Goal: Information Seeking & Learning: Learn about a topic

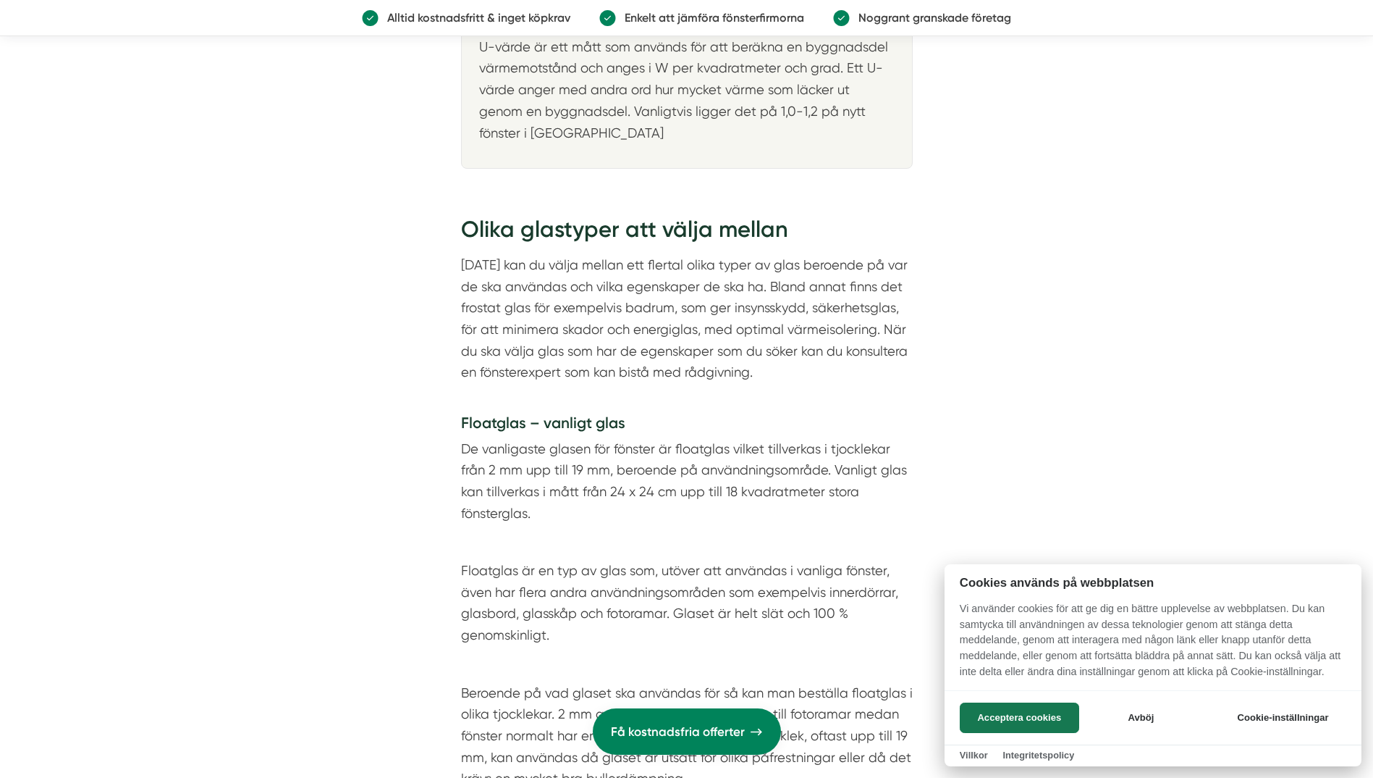
scroll to position [2389, 0]
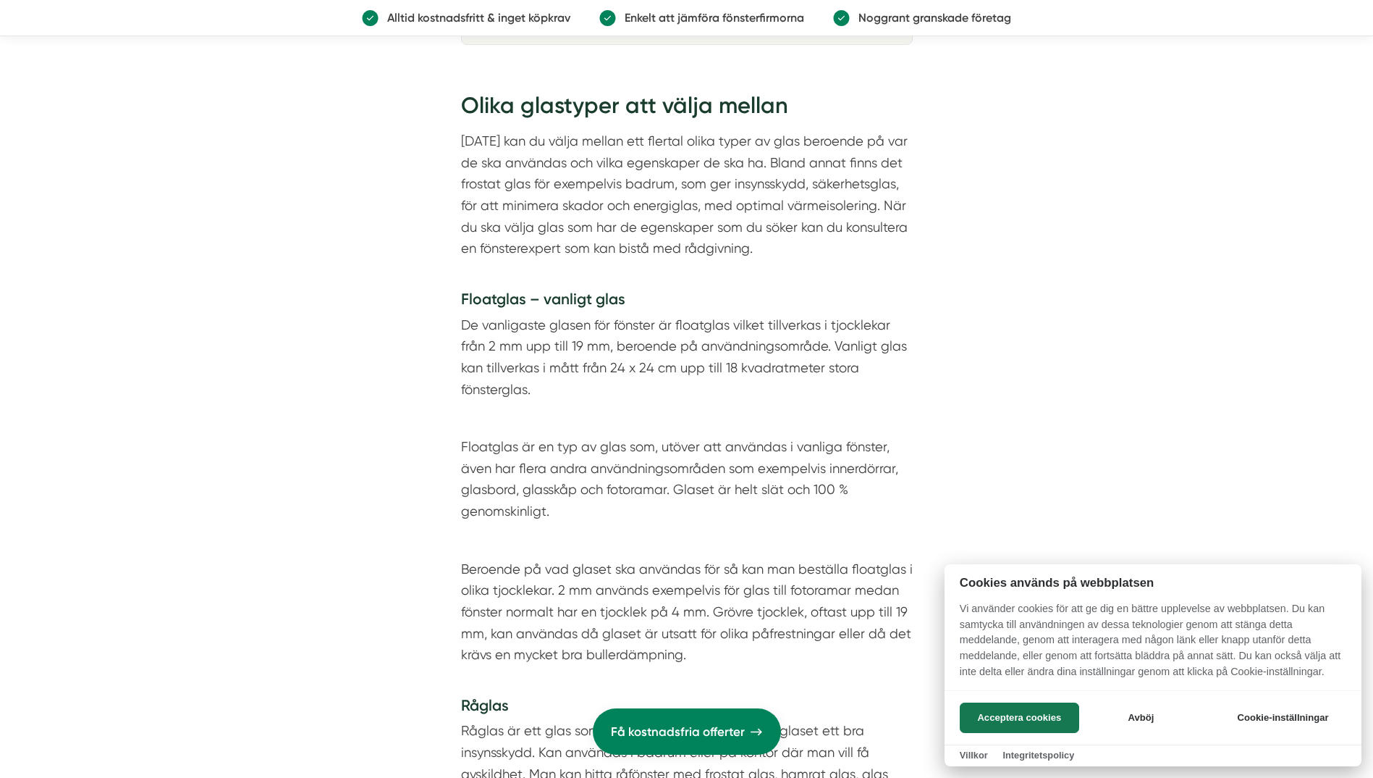
drag, startPoint x: 499, startPoint y: 322, endPoint x: 513, endPoint y: 367, distance: 47.2
click at [513, 367] on div at bounding box center [686, 389] width 1373 height 778
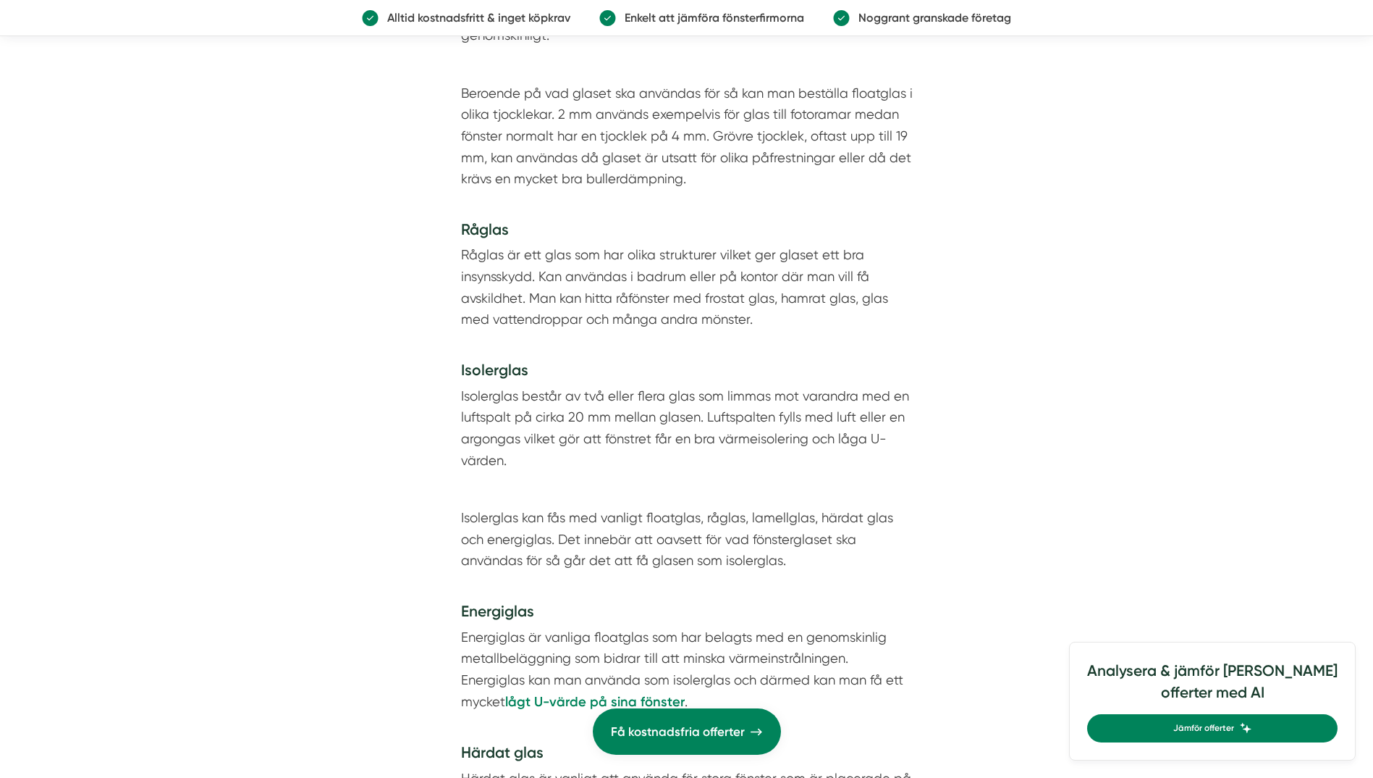
scroll to position [2896, 0]
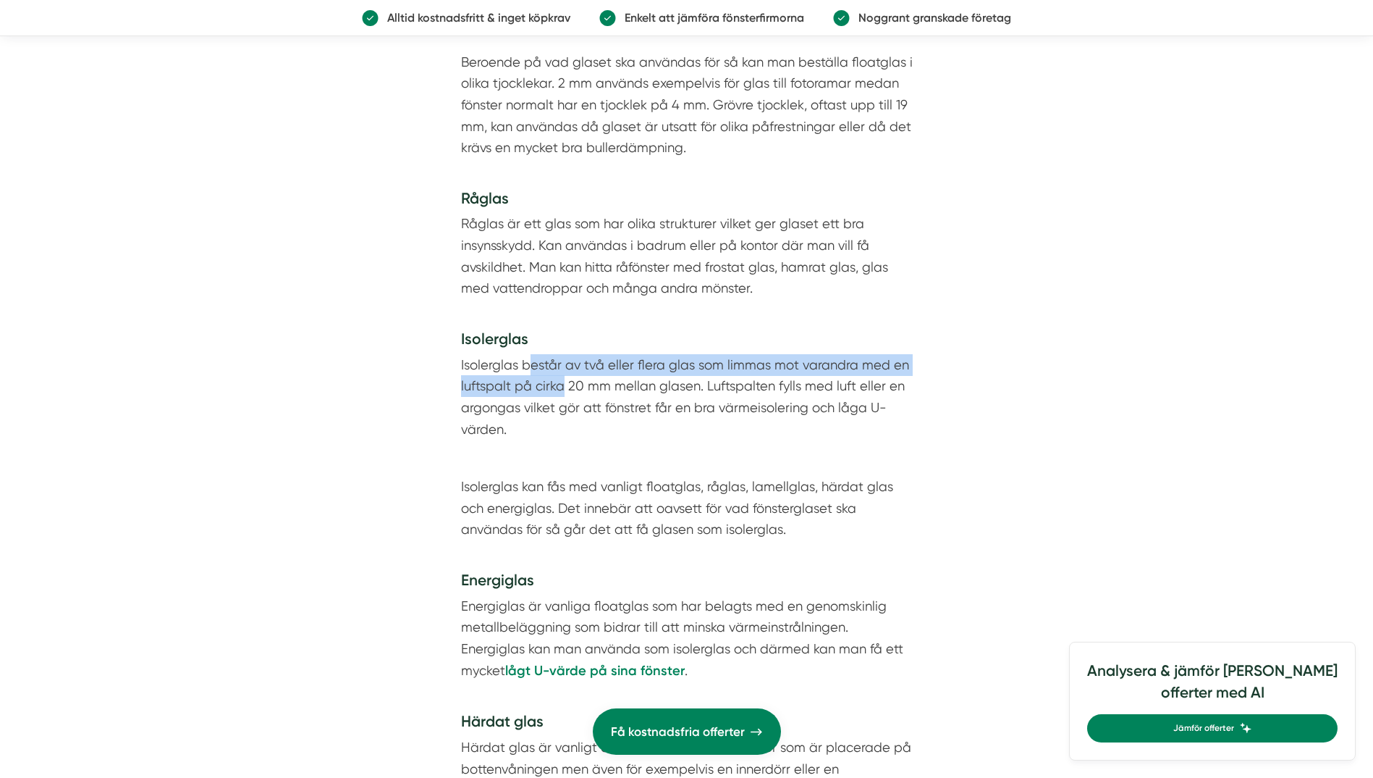
drag, startPoint x: 530, startPoint y: 368, endPoint x: 567, endPoint y: 396, distance: 46.0
click at [567, 396] on p "Isolerglas består av två eller flera glas som limmas mot varandra med en luftsp…" at bounding box center [687, 397] width 452 height 86
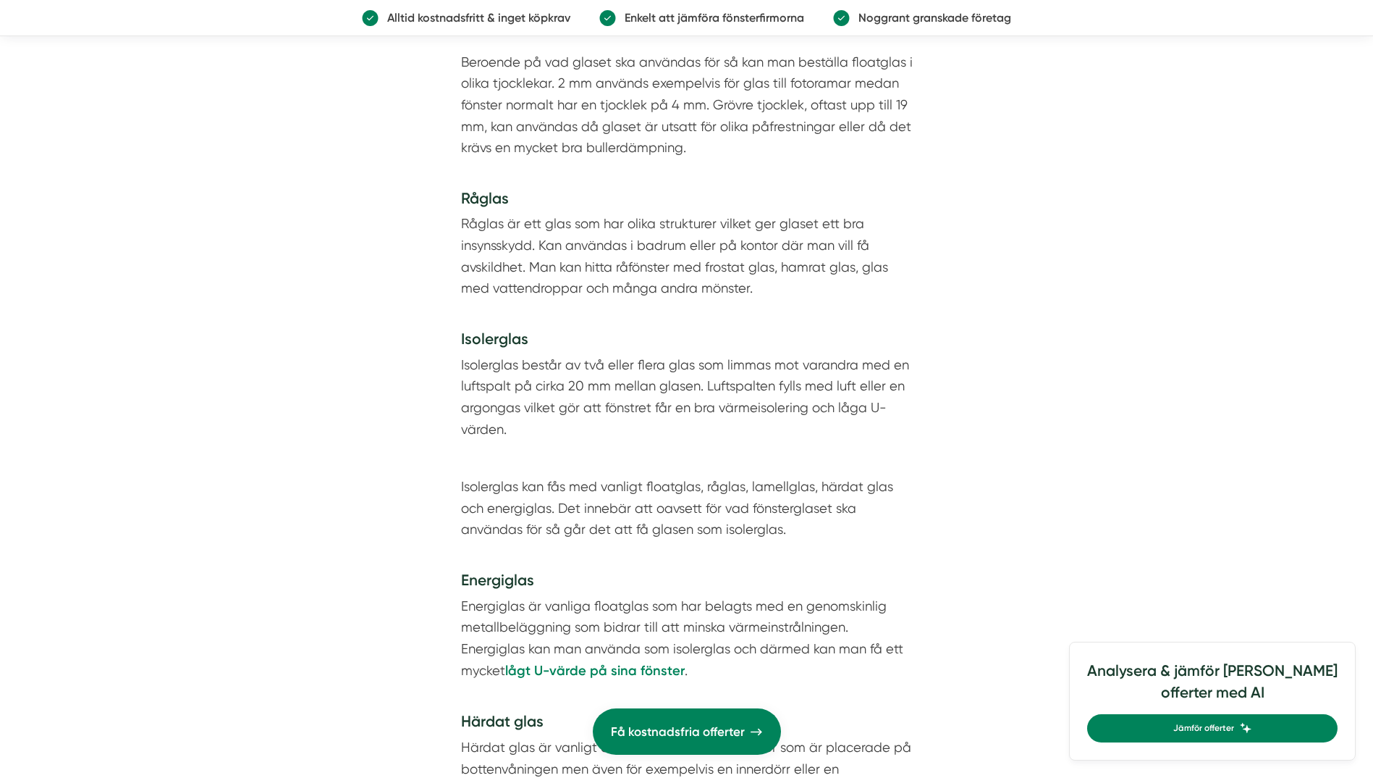
drag, startPoint x: 567, startPoint y: 396, endPoint x: 437, endPoint y: 368, distance: 132.5
click at [437, 368] on div "Olika glastyper att välja mellan [DATE] kan du välja mellan ett flertal olika t…" at bounding box center [686, 709] width 521 height 2296
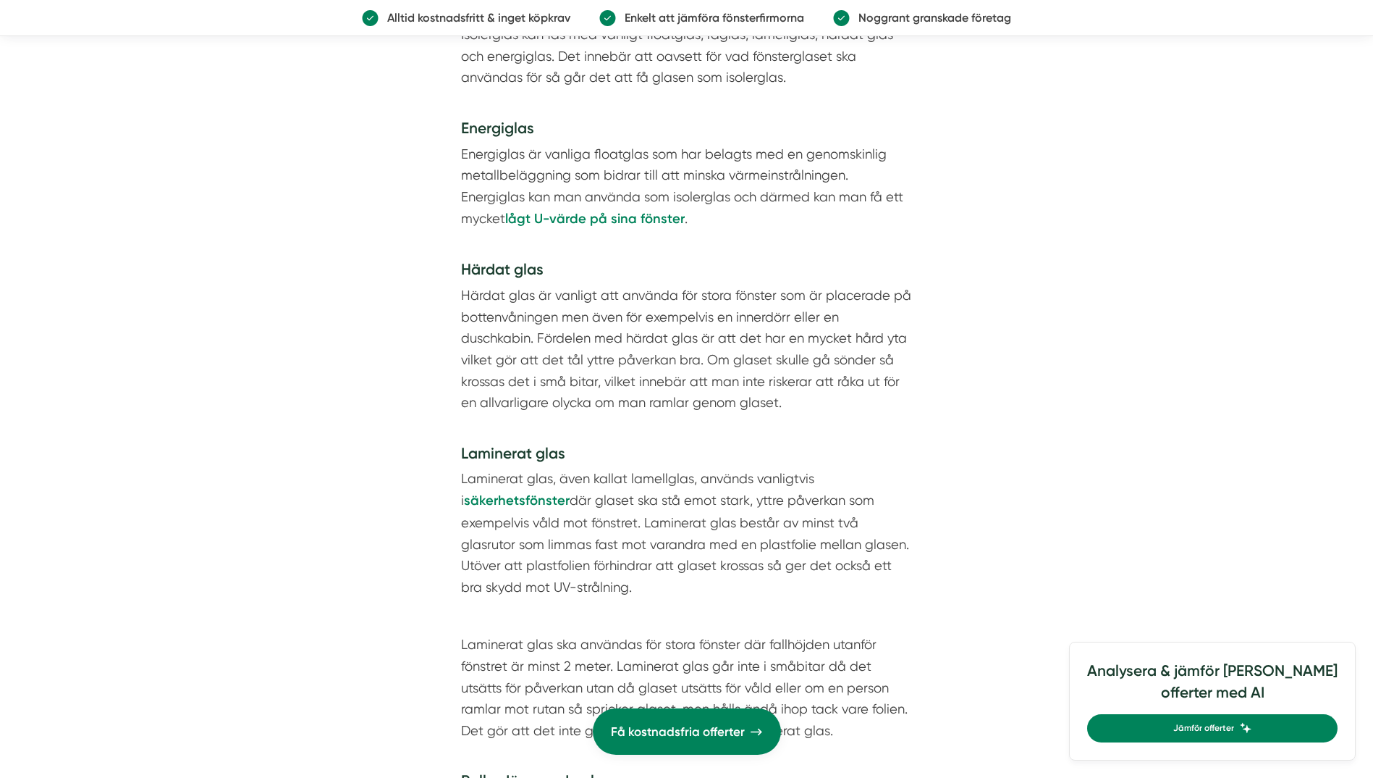
scroll to position [3403, 0]
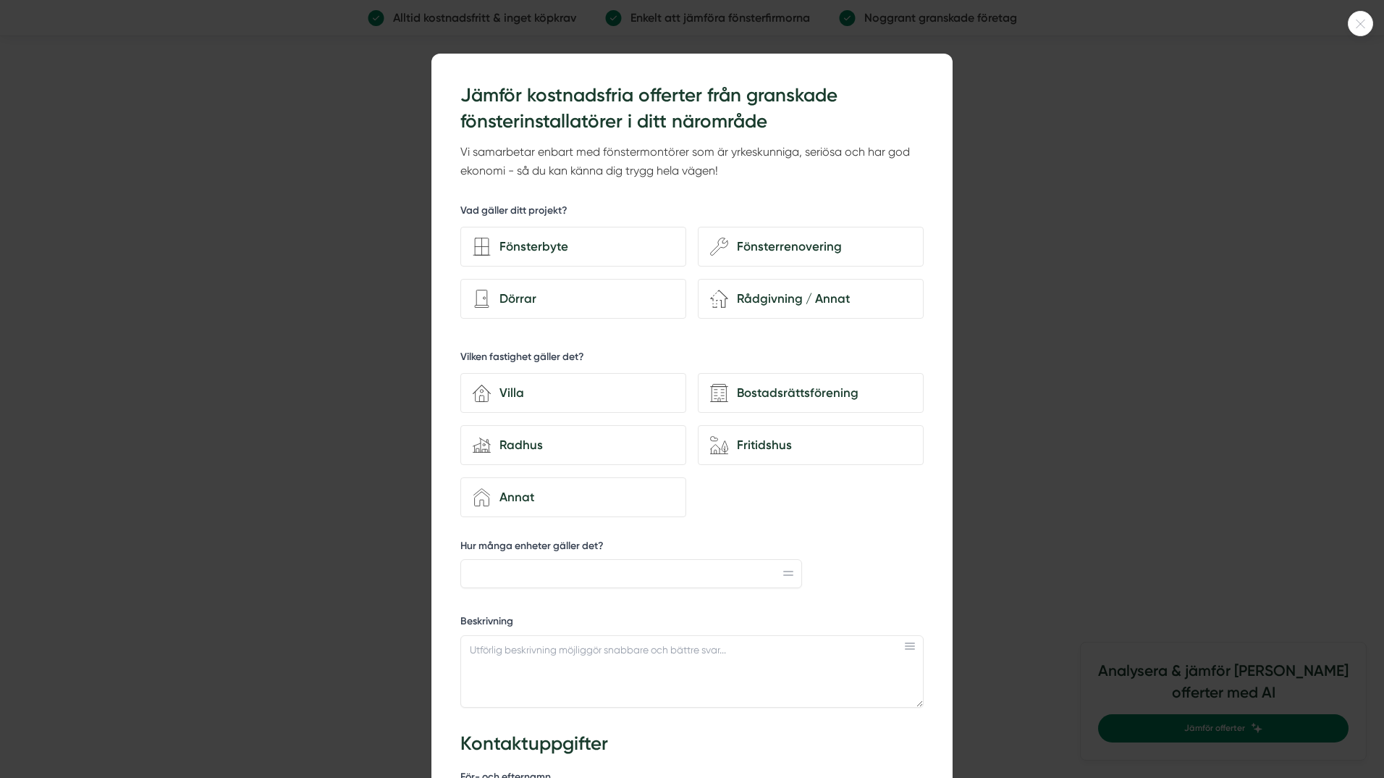
click at [1362, 22] on icon at bounding box center [1361, 24] width 9 height 9
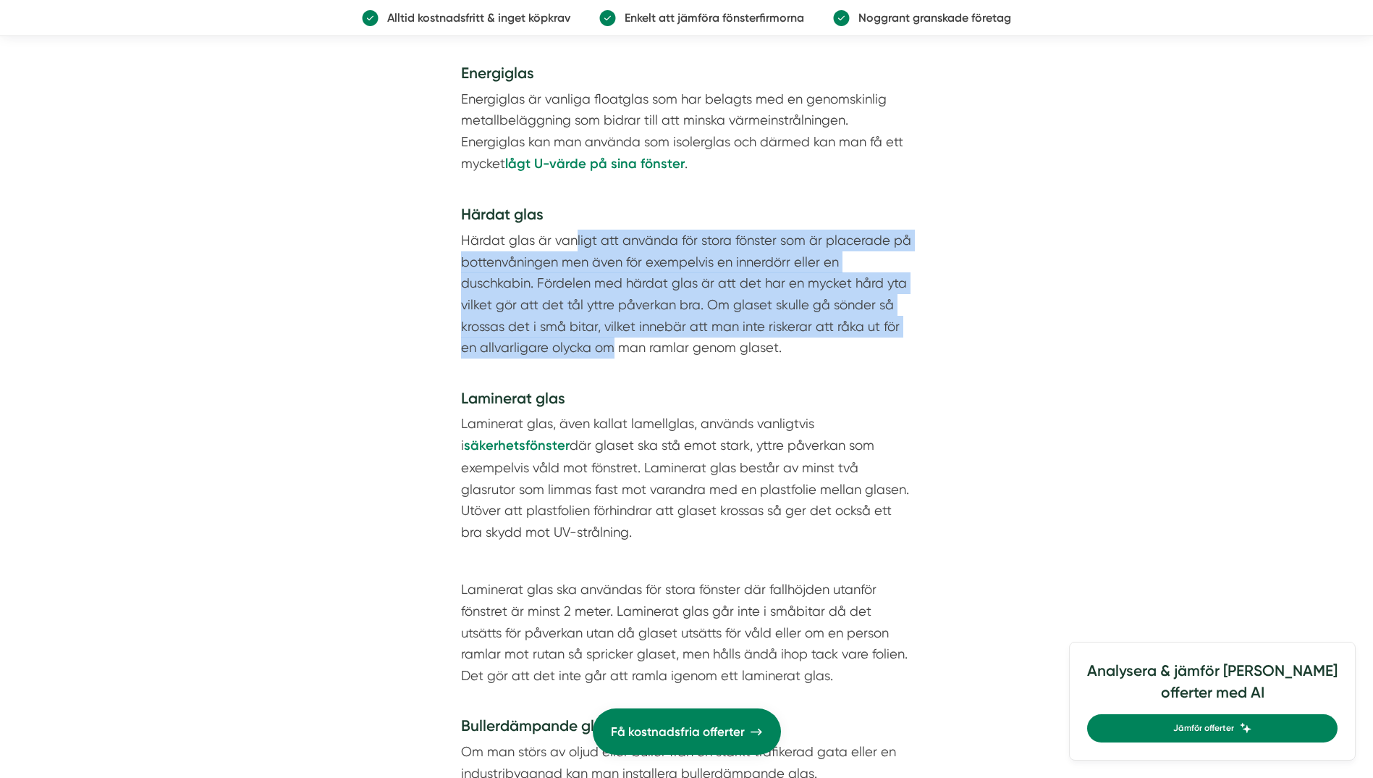
drag, startPoint x: 576, startPoint y: 240, endPoint x: 616, endPoint y: 352, distance: 118.6
click at [616, 352] on p "Härdat glas är vanligt att använda för stora fönster som är placerade på botten…" at bounding box center [687, 304] width 452 height 151
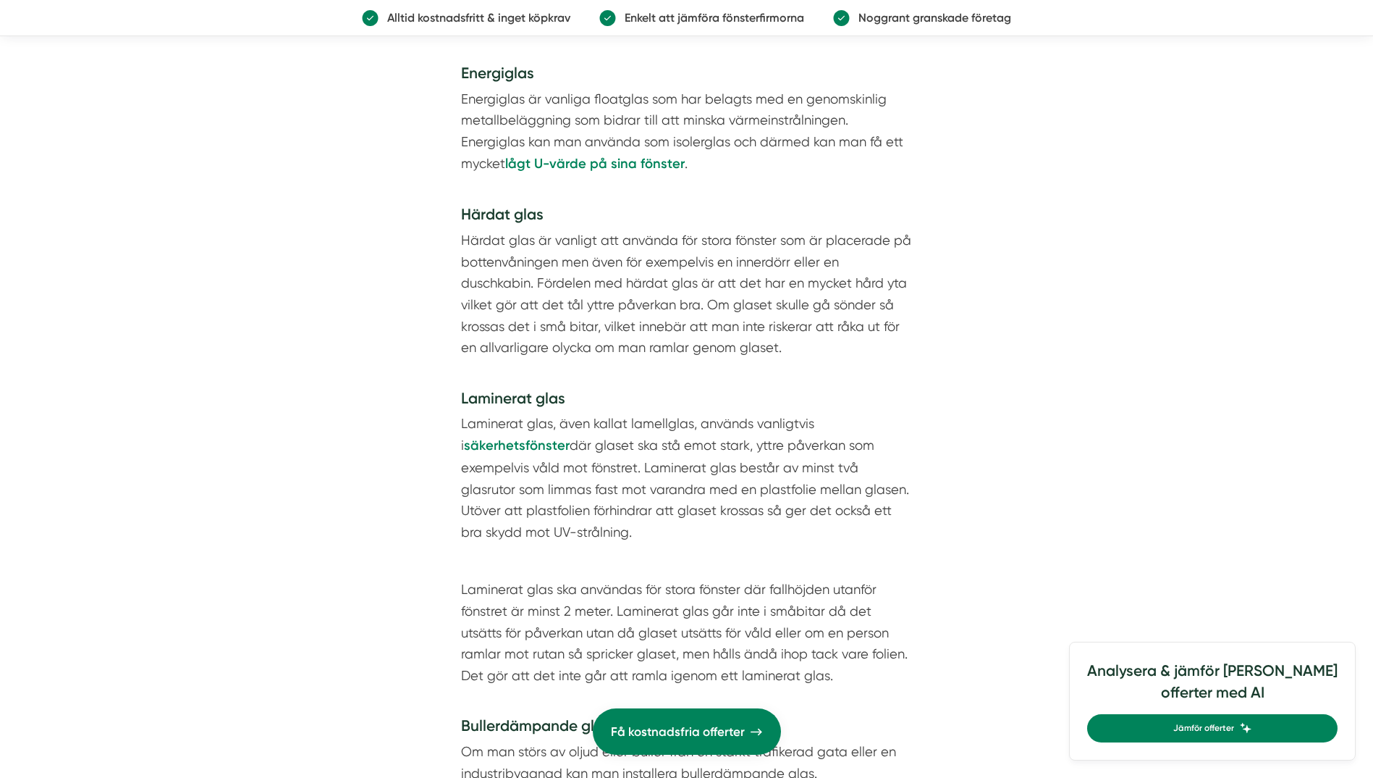
drag, startPoint x: 616, startPoint y: 352, endPoint x: 589, endPoint y: 429, distance: 82.0
click at [589, 429] on p "Laminerat glas, även kallat lamellglas, används vanligtvis i säkerhetsfönster d…" at bounding box center [687, 478] width 452 height 130
drag, startPoint x: 604, startPoint y: 502, endPoint x: 602, endPoint y: 519, distance: 17.5
click at [602, 519] on p "Laminerat glas, även kallat lamellglas, används vanligtvis i säkerhetsfönster d…" at bounding box center [687, 478] width 452 height 130
drag, startPoint x: 602, startPoint y: 519, endPoint x: 567, endPoint y: 534, distance: 37.6
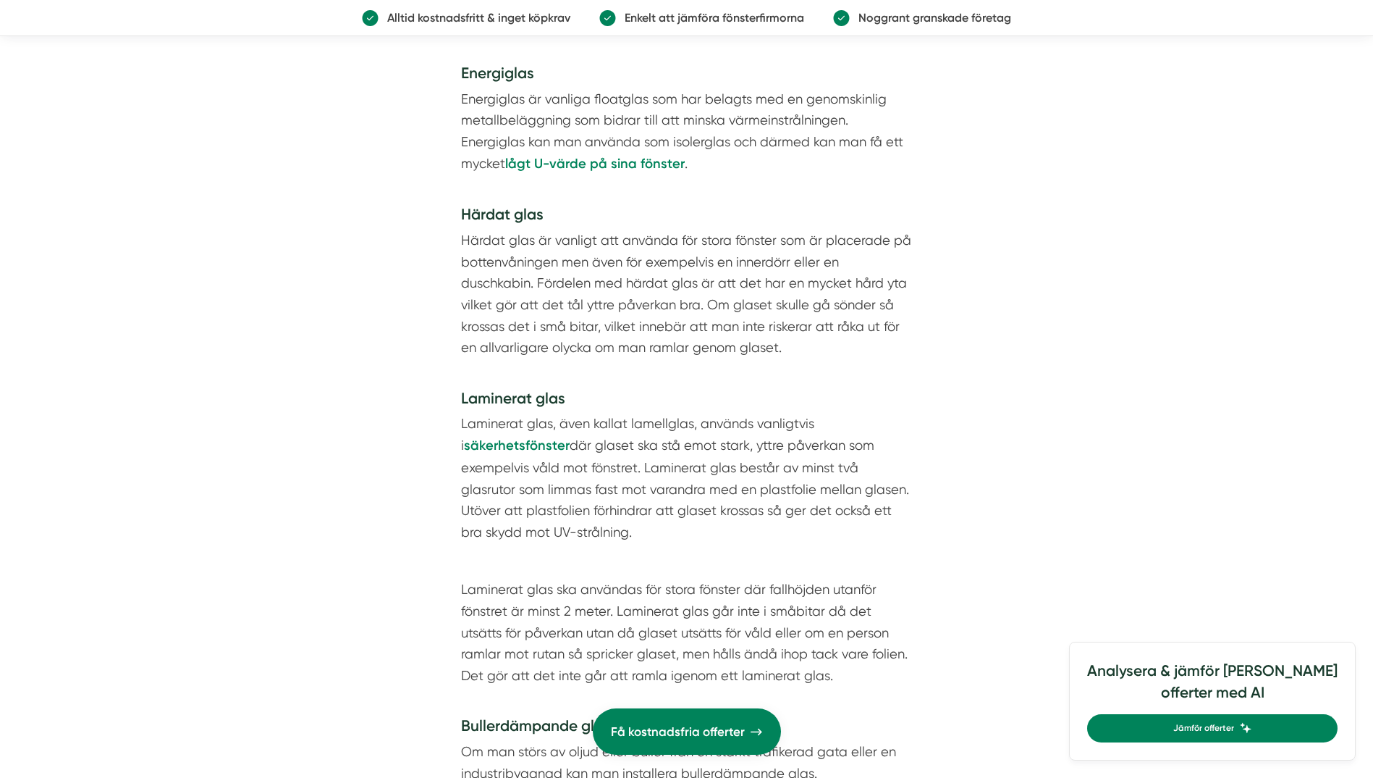
click at [567, 534] on p "Laminerat glas, även kallat lamellglas, används vanligtvis i säkerhetsfönster d…" at bounding box center [687, 478] width 452 height 130
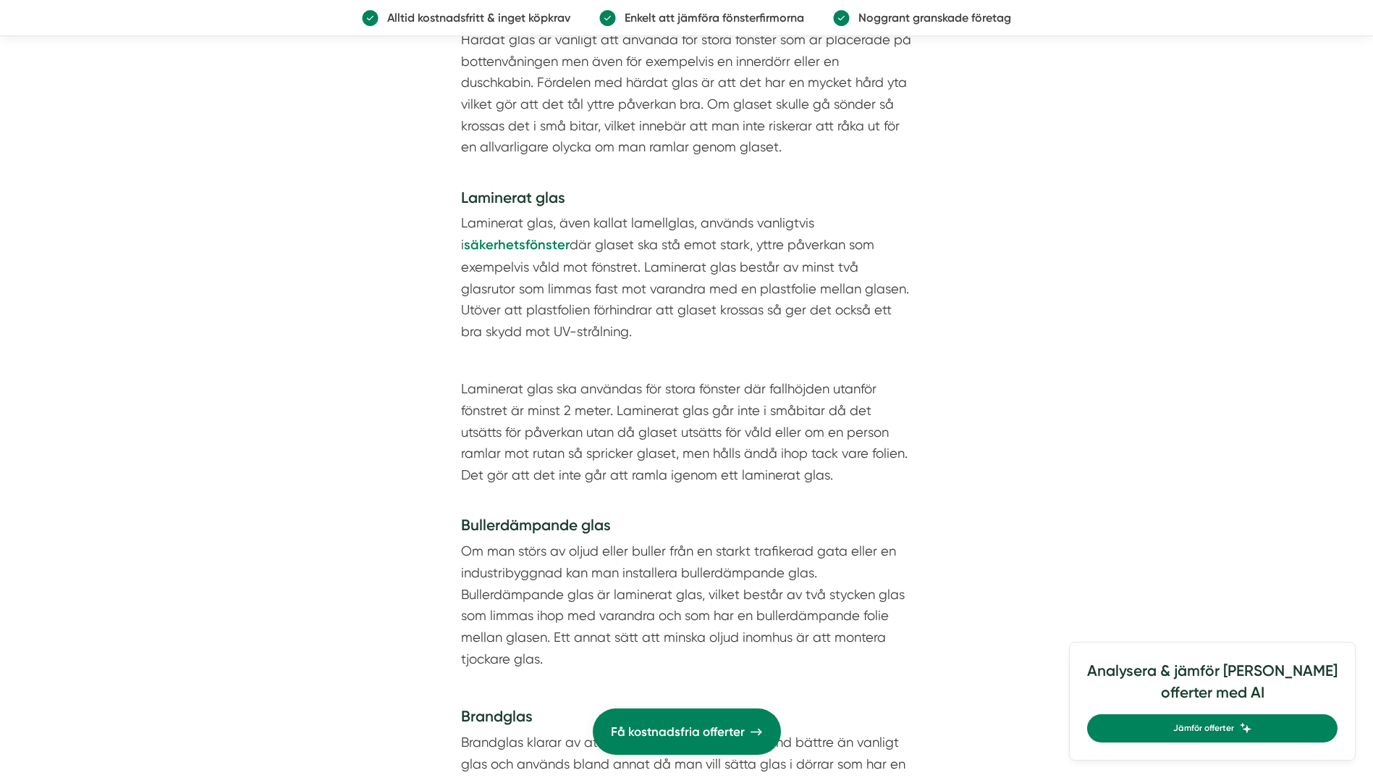
scroll to position [3692, 0]
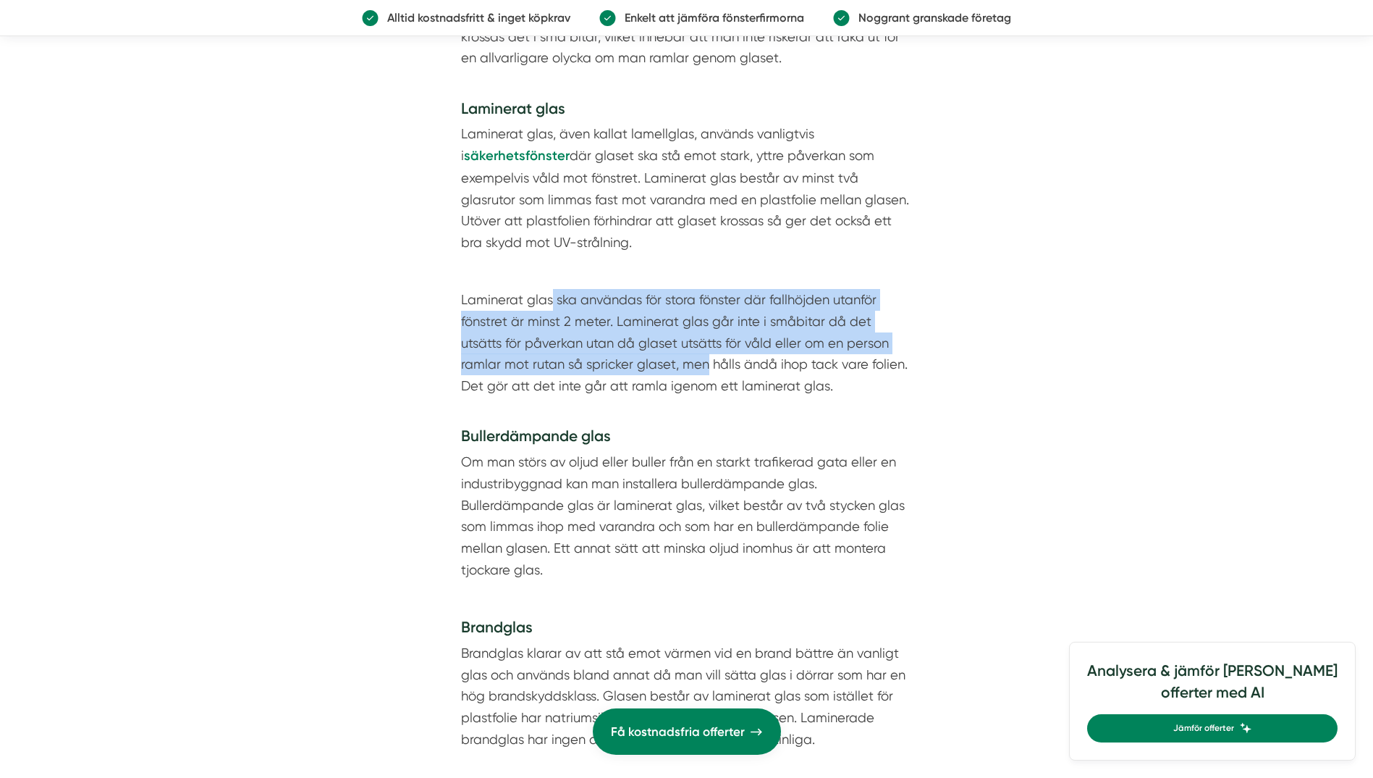
drag, startPoint x: 551, startPoint y: 290, endPoint x: 664, endPoint y: 361, distance: 133.8
click at [664, 361] on p "Laminerat glas ska användas för stora fönster där fallhöjden utanför fönstret ä…" at bounding box center [687, 353] width 452 height 129
drag, startPoint x: 664, startPoint y: 361, endPoint x: 528, endPoint y: 311, distance: 144.6
click at [525, 313] on p "Laminerat glas ska användas för stora fönster där fallhöjden utanför fönstret ä…" at bounding box center [687, 353] width 452 height 129
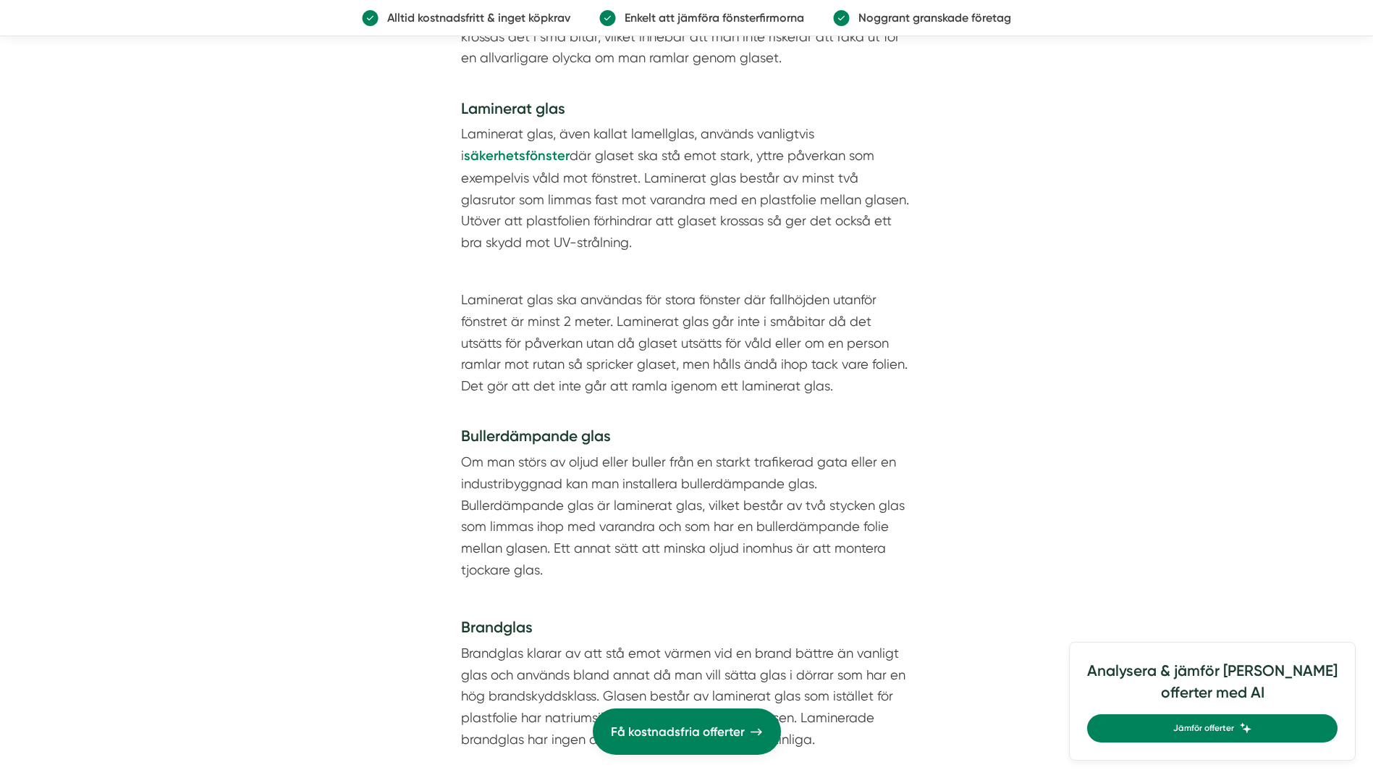
click at [511, 306] on p "Laminerat glas ska användas för stora fönster där fallhöjden utanför fönstret ä…" at bounding box center [687, 353] width 452 height 129
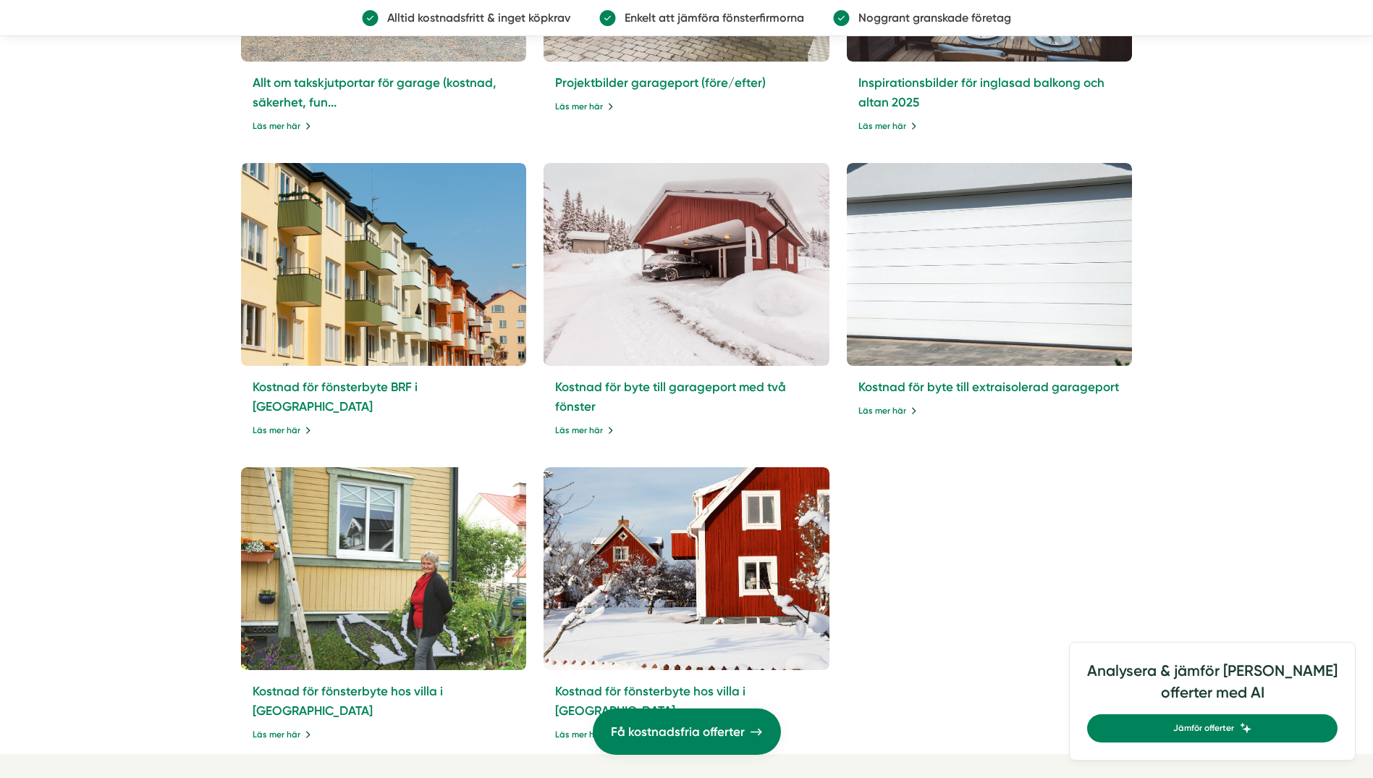
scroll to position [6371, 0]
